Goal: Check status: Check status

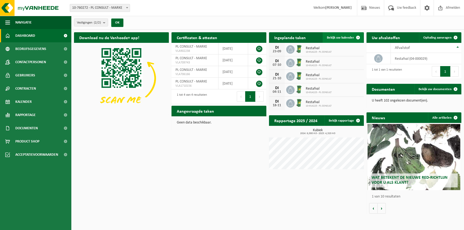
click at [355, 34] on span at bounding box center [358, 37] width 11 height 11
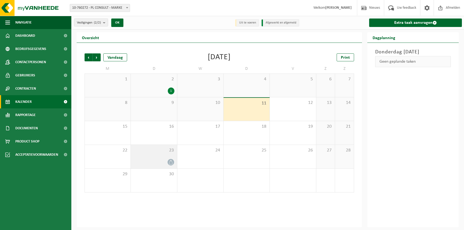
click at [170, 161] on icon at bounding box center [171, 162] width 4 height 4
